Goal: Task Accomplishment & Management: Use online tool/utility

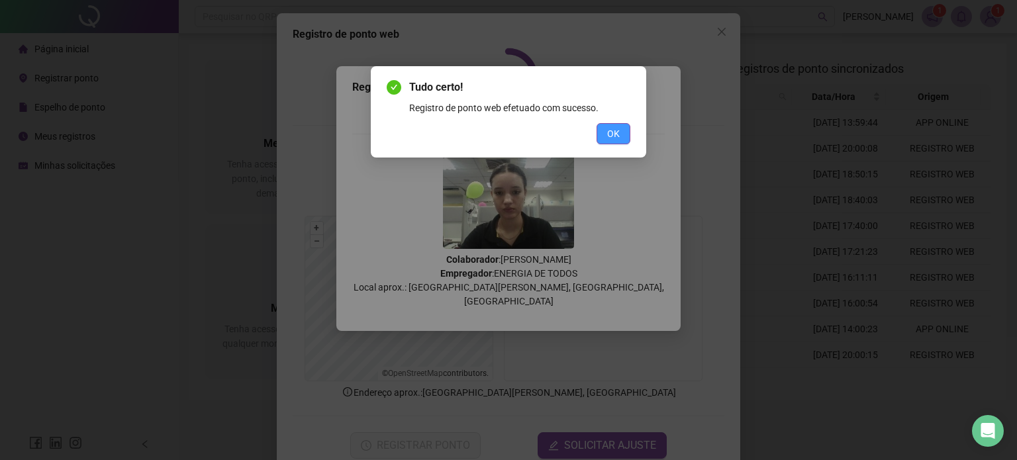
click at [614, 132] on span "OK" at bounding box center [613, 133] width 13 height 15
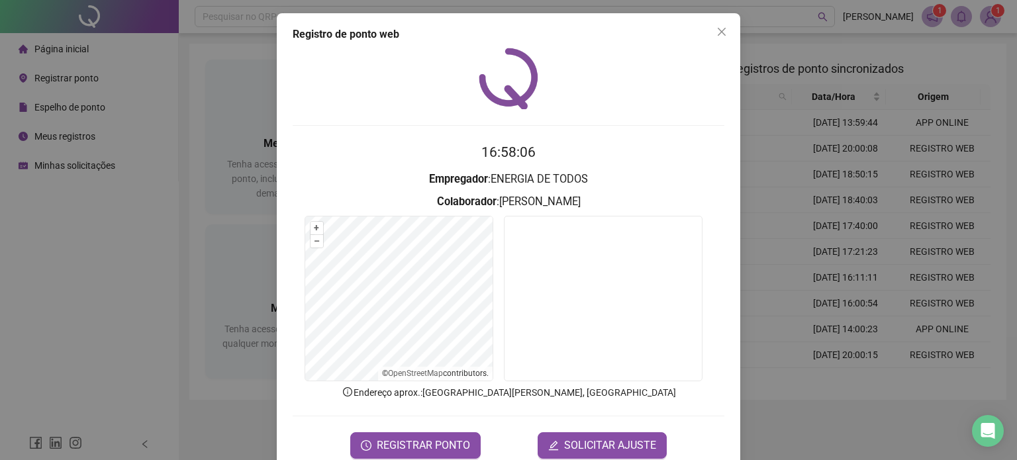
drag, startPoint x: 708, startPoint y: 32, endPoint x: 662, endPoint y: 31, distance: 46.3
click at [711, 32] on span "Close" at bounding box center [721, 31] width 21 height 11
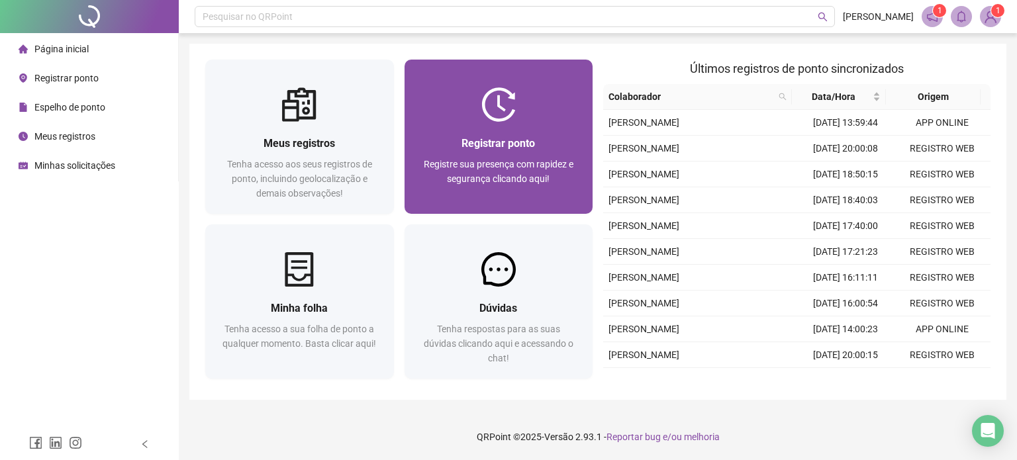
click at [404, 97] on div at bounding box center [498, 104] width 189 height 34
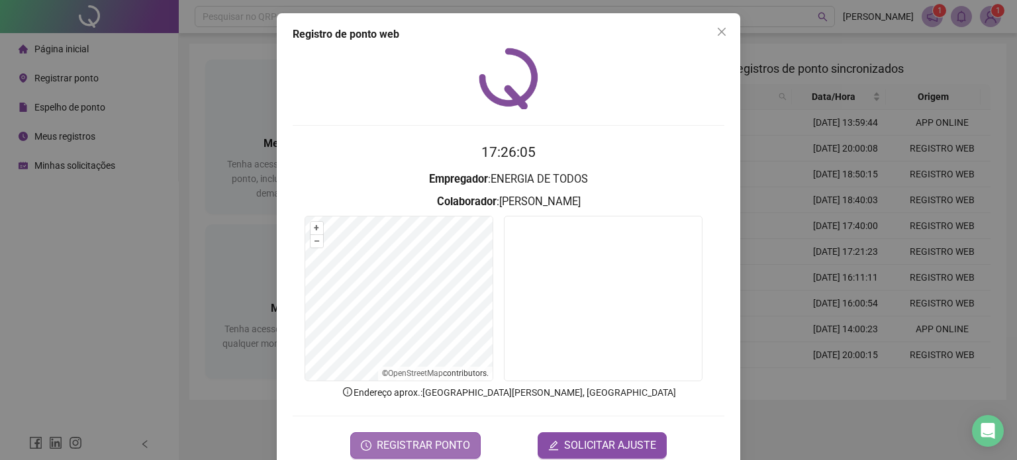
click at [392, 440] on span "REGISTRAR PONTO" at bounding box center [423, 446] width 93 height 16
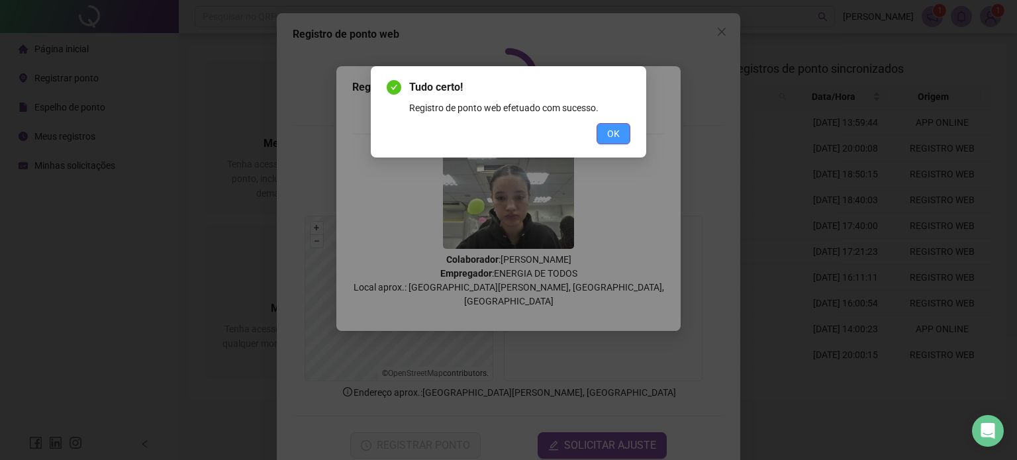
drag, startPoint x: 613, startPoint y: 140, endPoint x: 615, endPoint y: 120, distance: 20.0
click at [612, 139] on span "OK" at bounding box center [613, 133] width 13 height 15
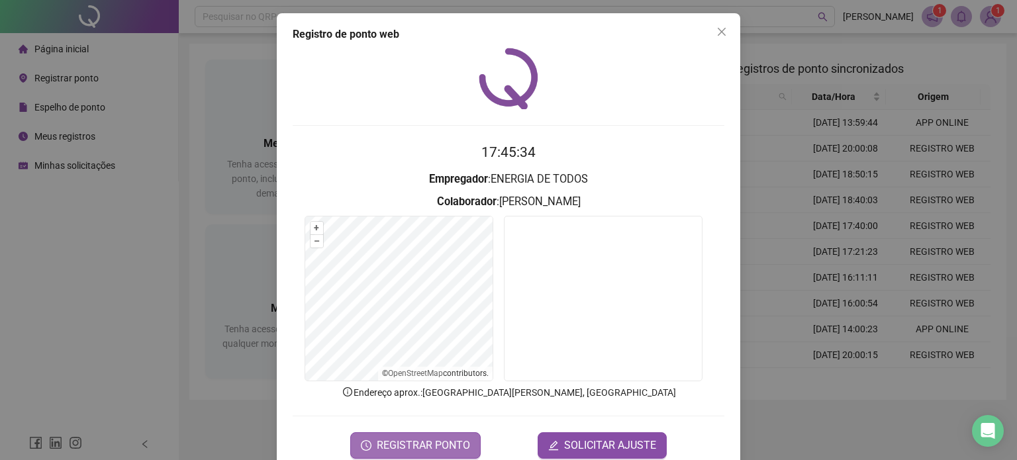
click at [414, 448] on span "REGISTRAR PONTO" at bounding box center [423, 446] width 93 height 16
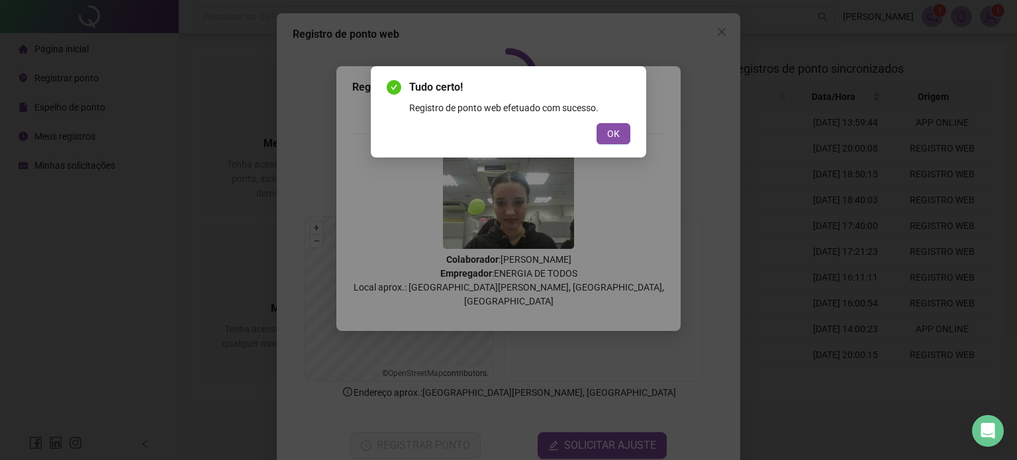
click at [604, 139] on button "OK" at bounding box center [613, 133] width 34 height 21
